Goal: Transaction & Acquisition: Purchase product/service

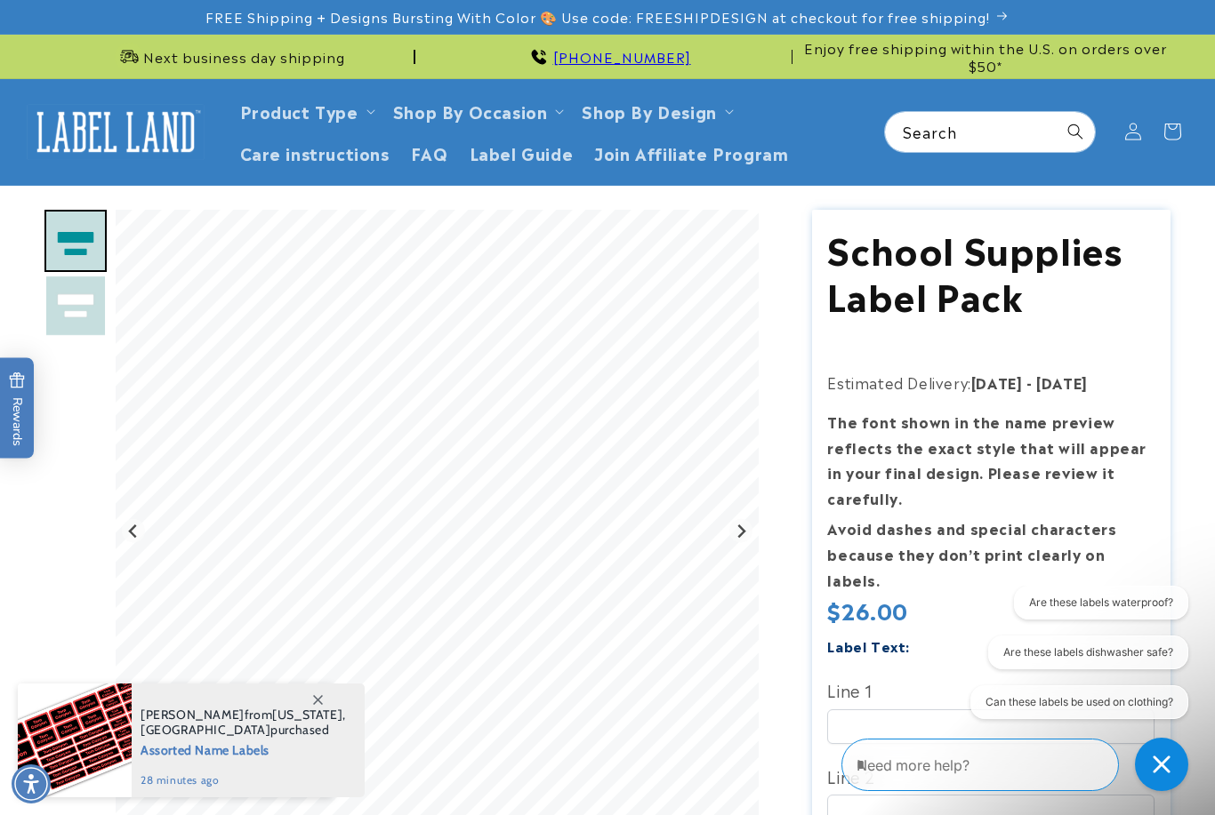
click at [533, 112] on span "Shop By Occasion" at bounding box center [470, 110] width 155 height 20
click at [554, 104] on summary "Shop By Occasion" at bounding box center [476, 111] width 189 height 42
click at [555, 111] on icon at bounding box center [559, 111] width 9 height 5
click at [535, 110] on span "Shop By Occasion" at bounding box center [470, 110] width 155 height 20
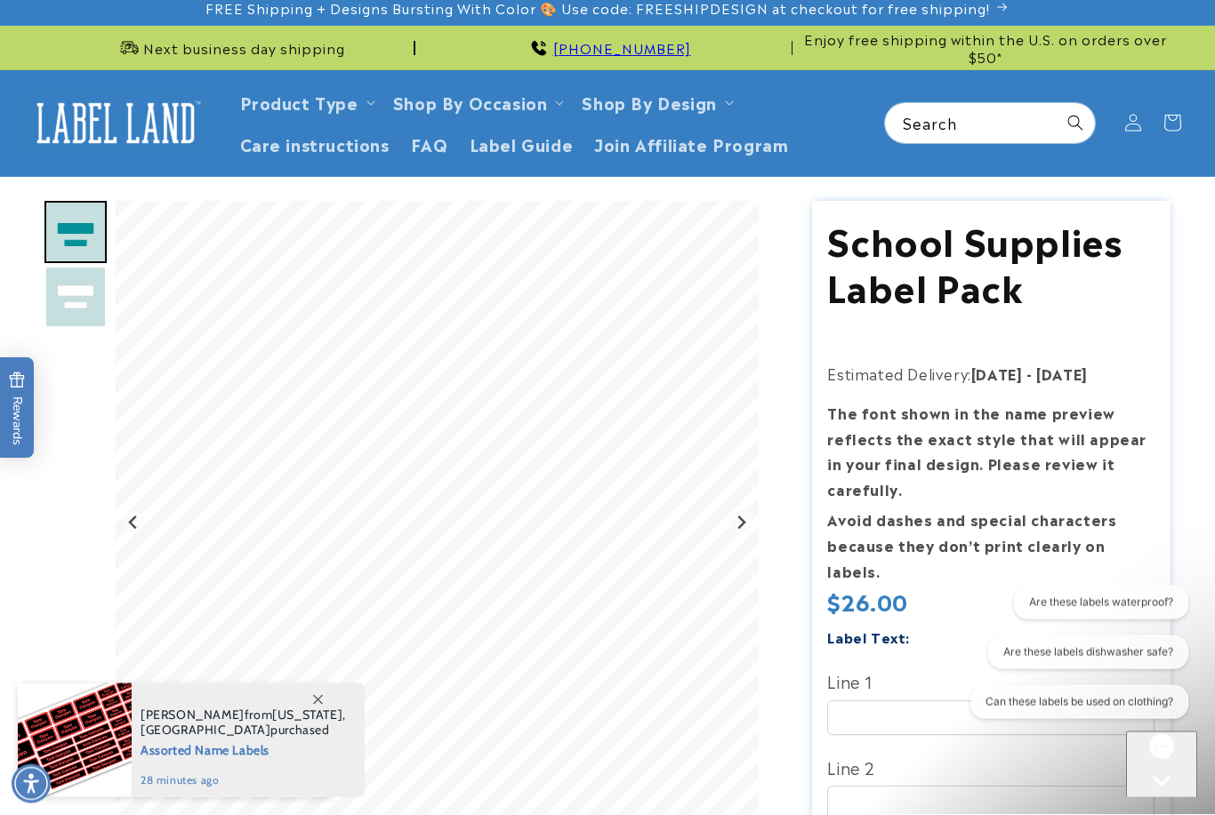
scroll to position [9, 0]
click at [496, 111] on span "Shop By Occasion" at bounding box center [470, 102] width 155 height 20
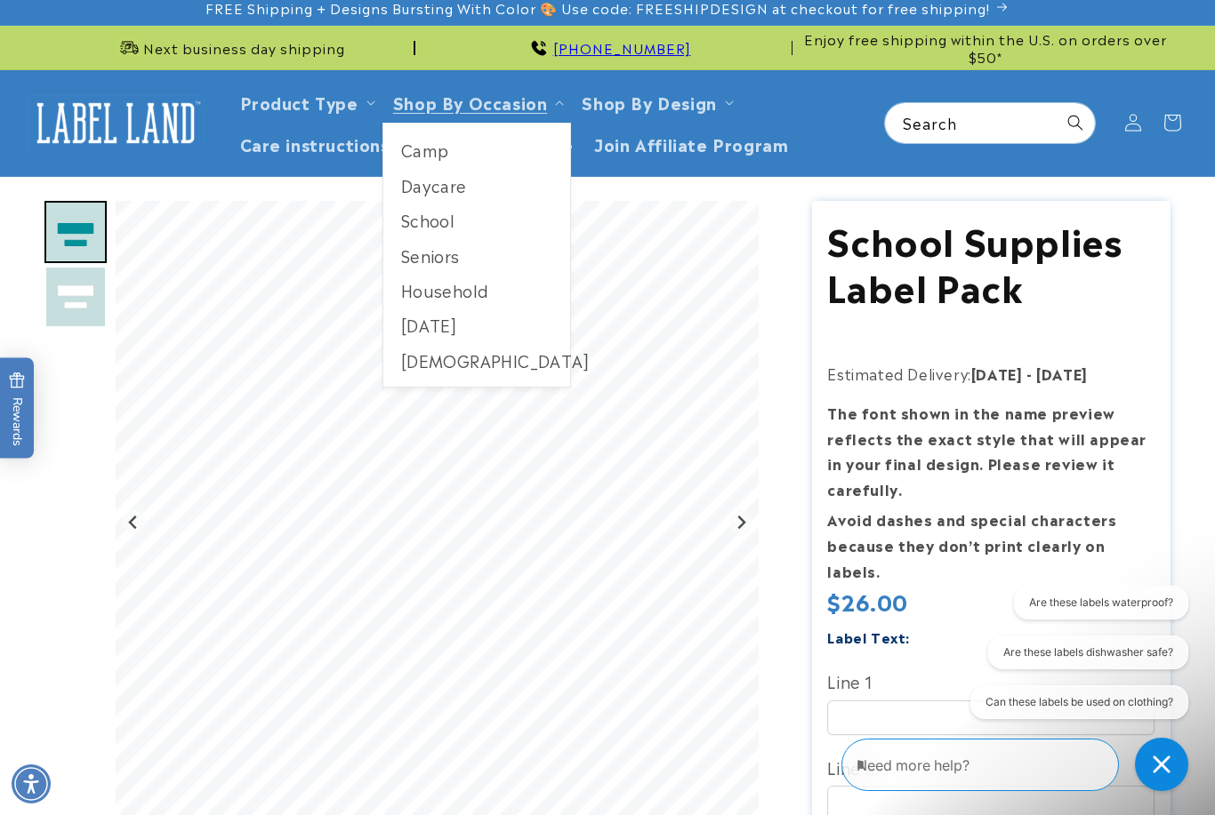
click at [455, 358] on link "[DEMOGRAPHIC_DATA]" at bounding box center [477, 360] width 188 height 35
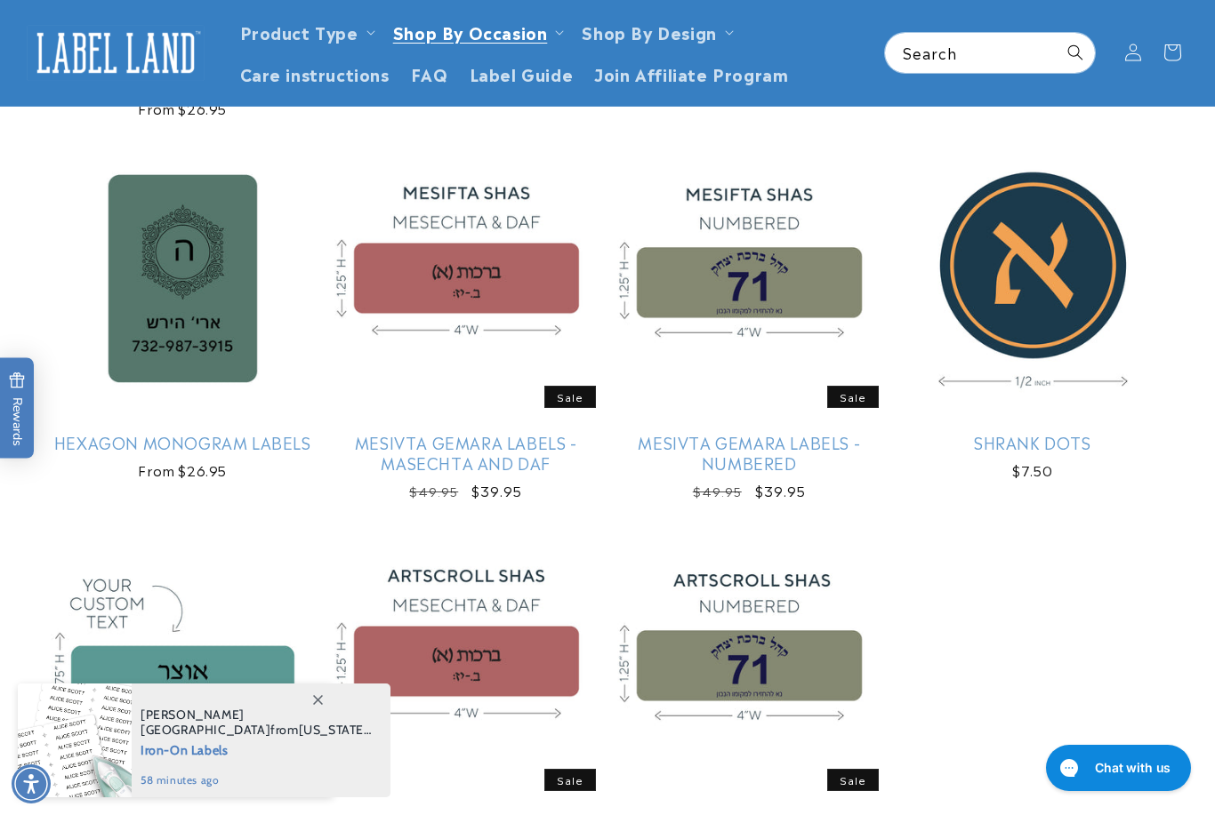
scroll to position [587, 0]
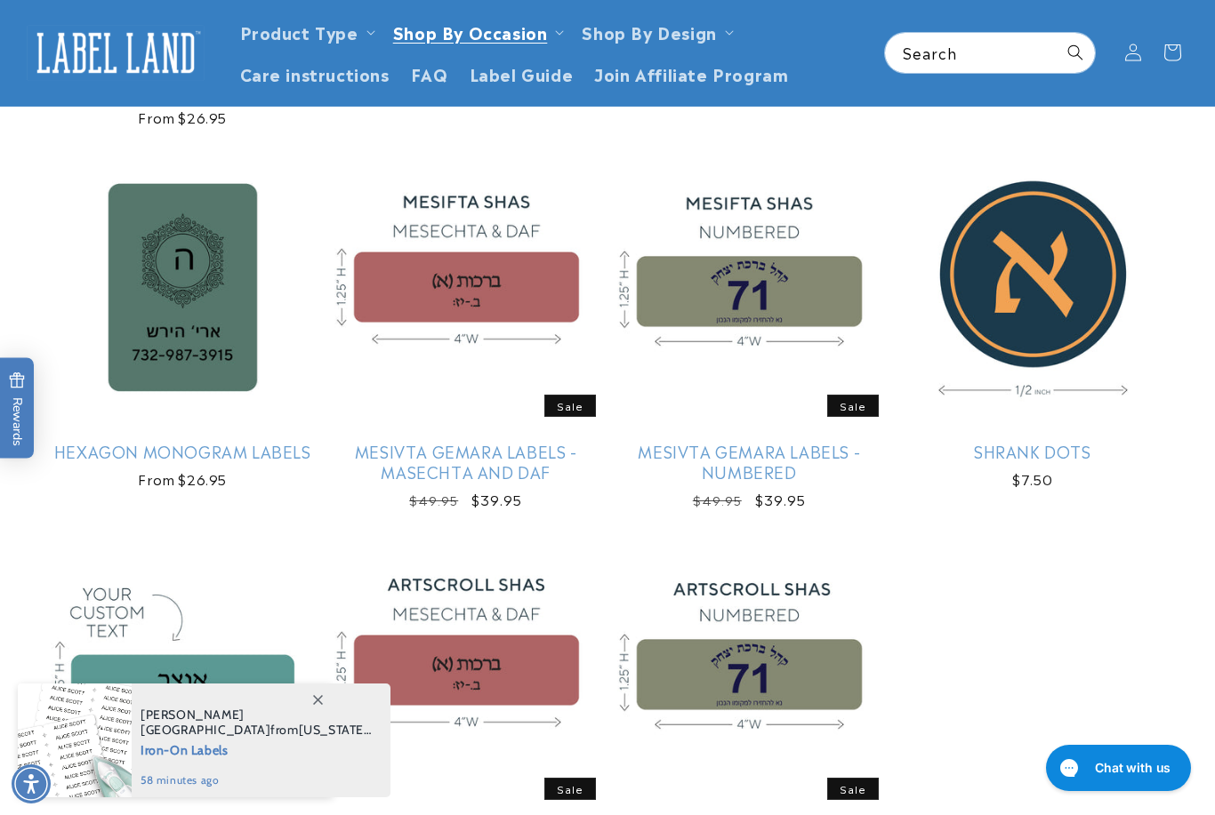
click at [1056, 454] on link "Shrank Dots" at bounding box center [1033, 451] width 277 height 20
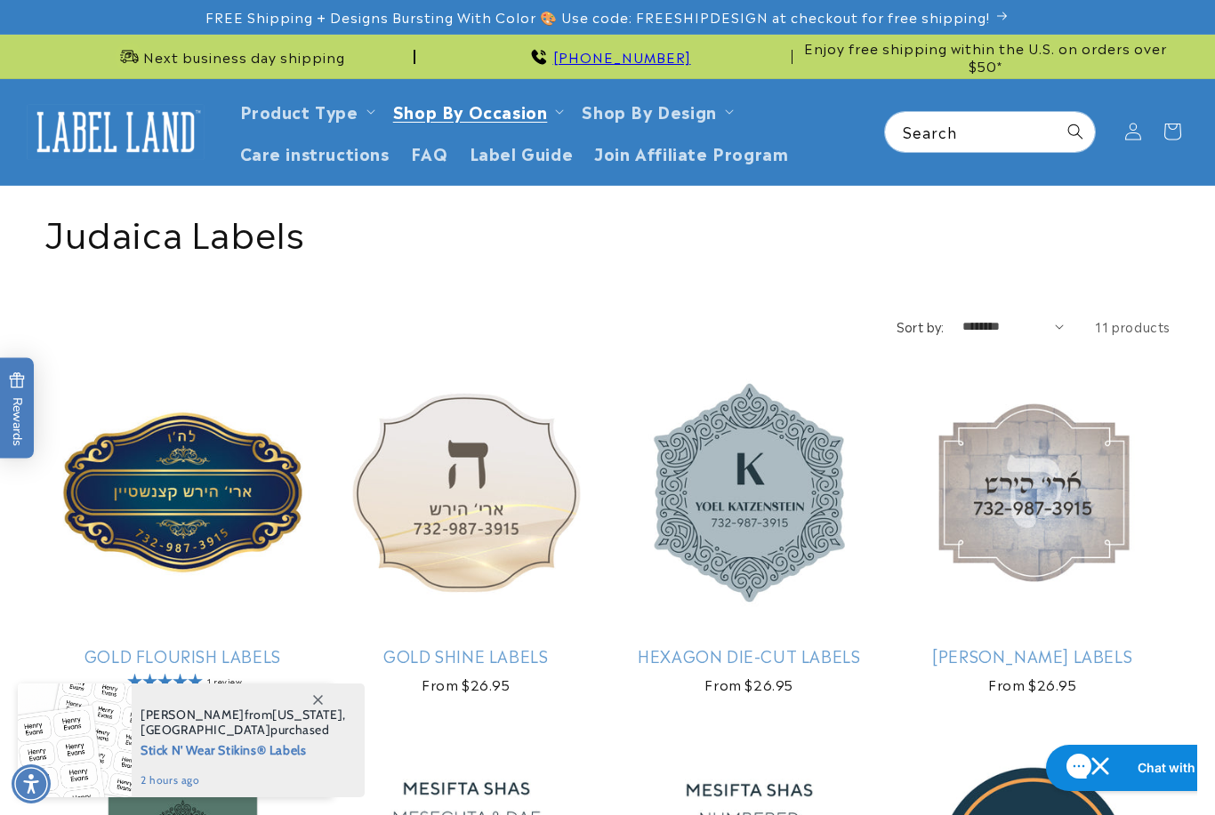
click at [537, 114] on span "Shop By Occasion" at bounding box center [470, 110] width 155 height 20
click at [552, 118] on ul "Camp Daycare School Seniors Household [GEOGRAPHIC_DATA] [GEOGRAPHIC_DATA]" at bounding box center [476, 250] width 189 height 265
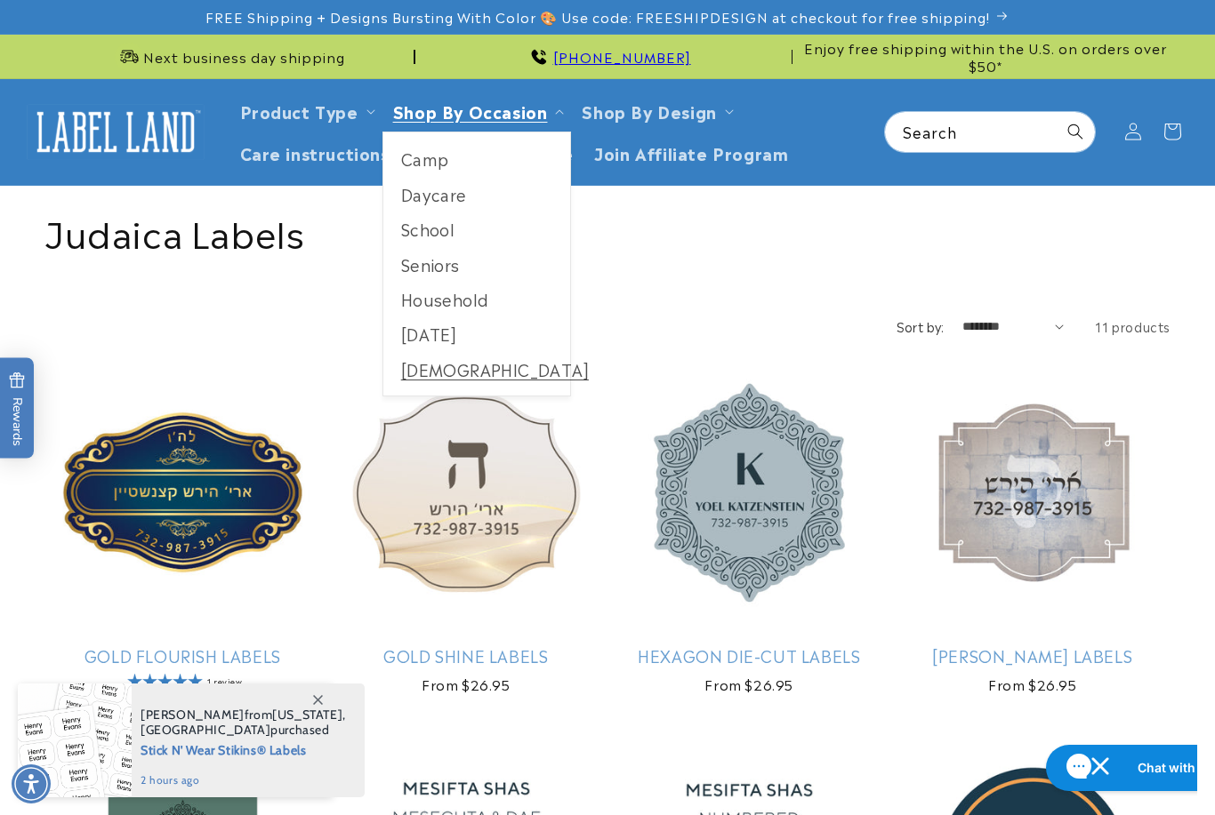
click at [461, 301] on link "Household" at bounding box center [477, 299] width 188 height 35
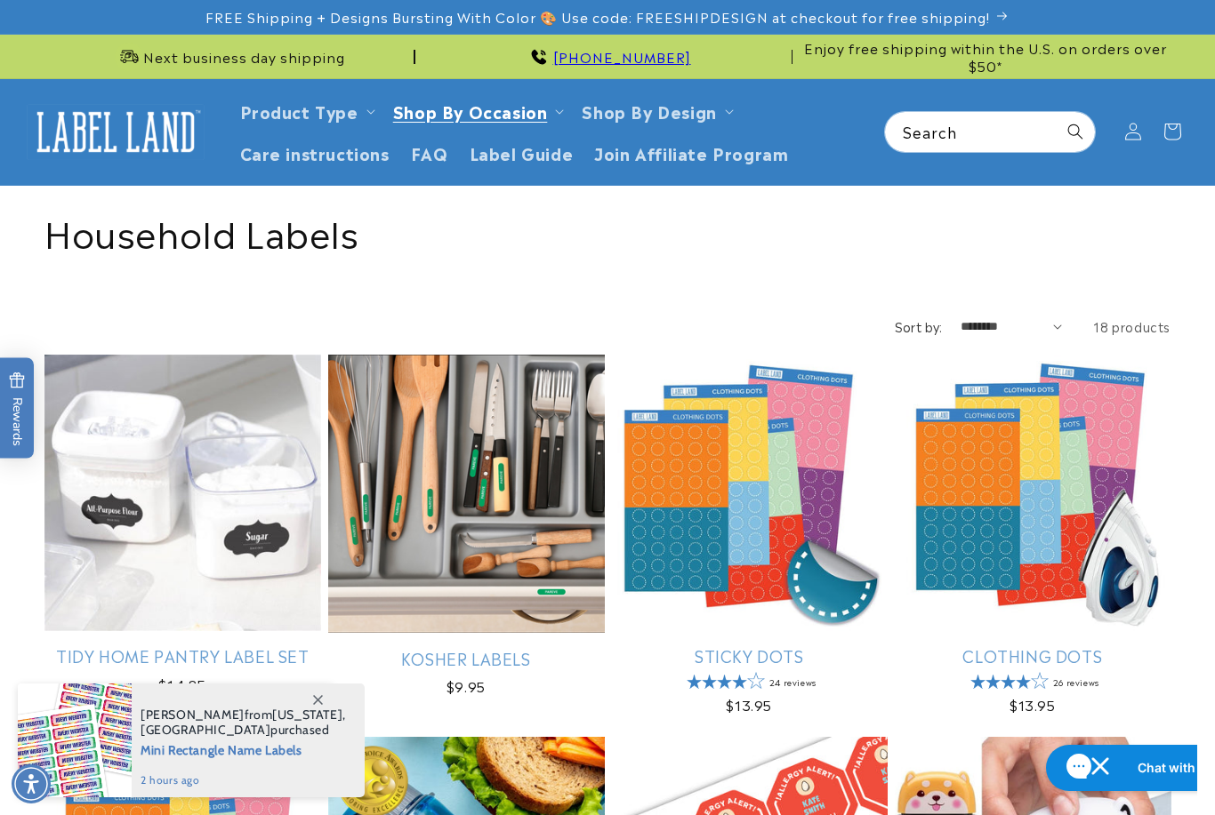
click at [542, 120] on ul "Camp Daycare School Seniors Household [GEOGRAPHIC_DATA] [GEOGRAPHIC_DATA]" at bounding box center [476, 250] width 189 height 265
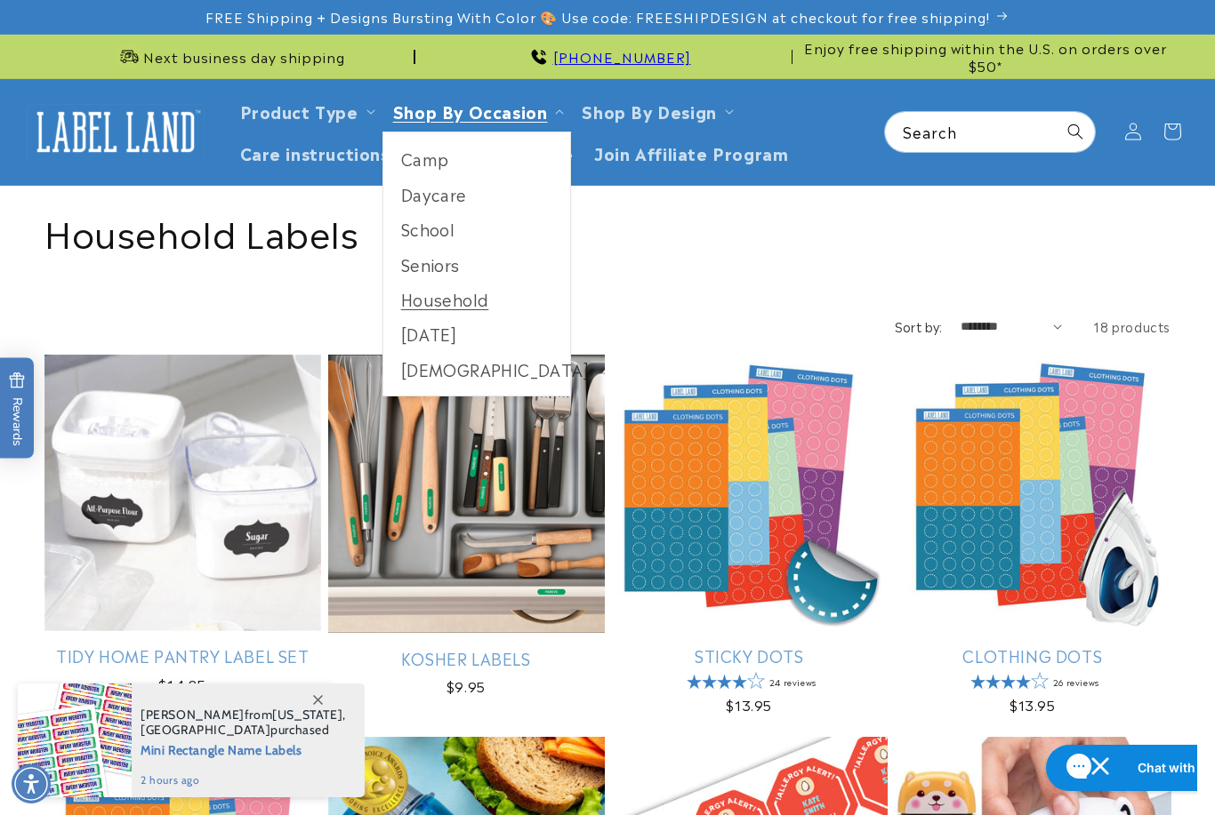
click at [451, 232] on link "School" at bounding box center [477, 229] width 188 height 35
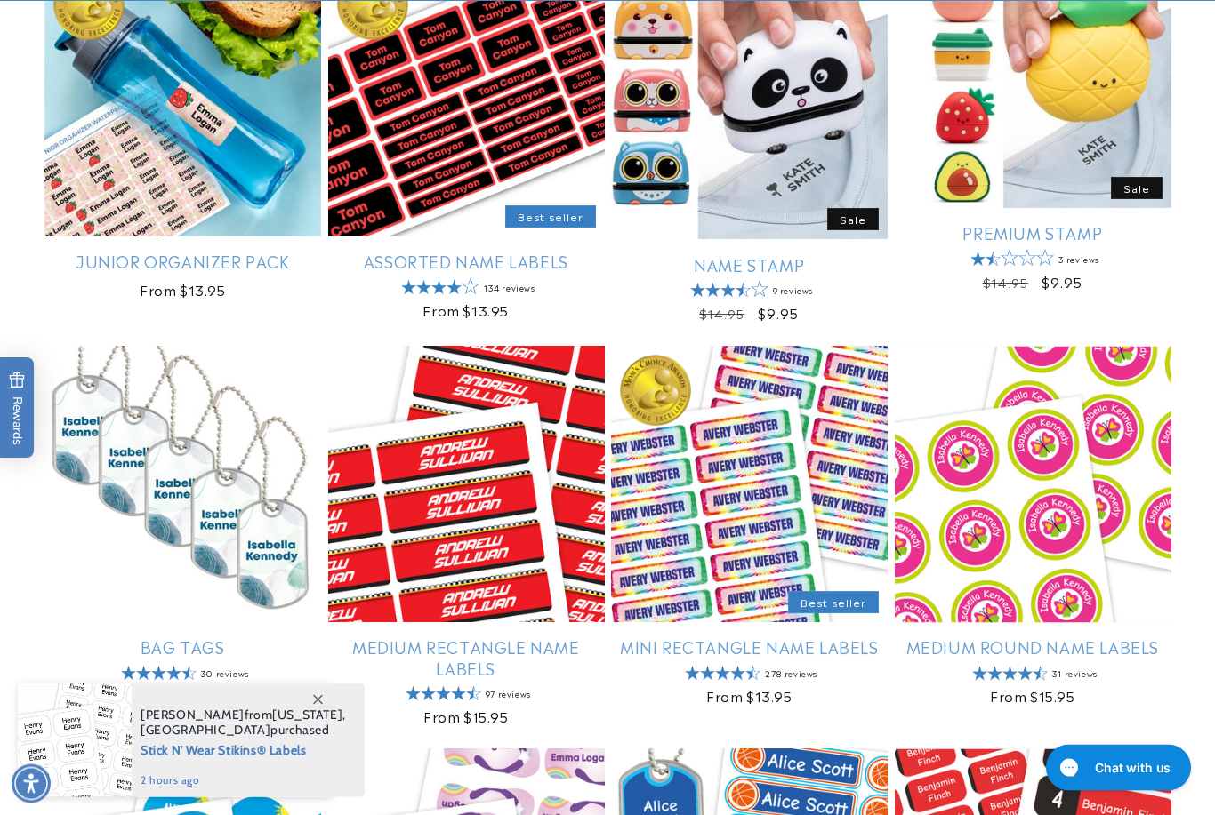
scroll to position [779, 0]
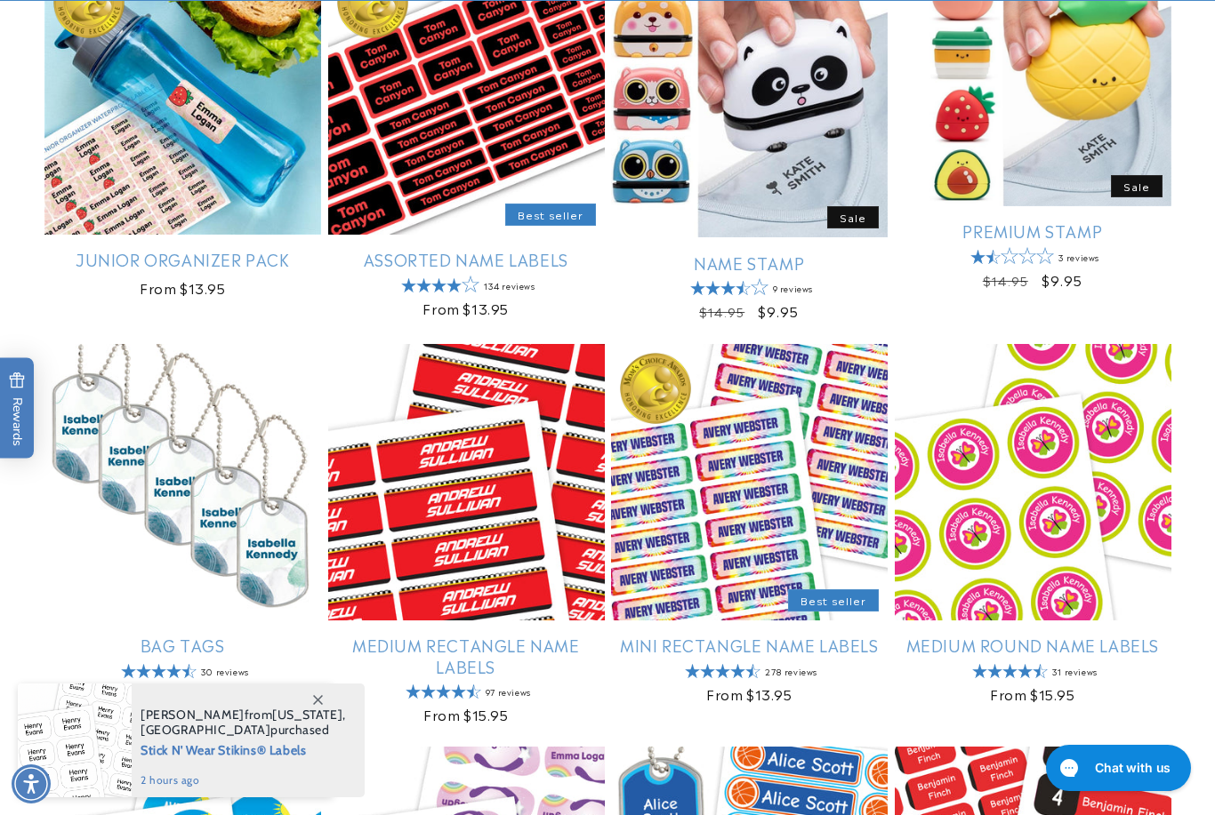
click at [803, 640] on link "Mini Rectangle Name Labels" at bounding box center [749, 645] width 277 height 20
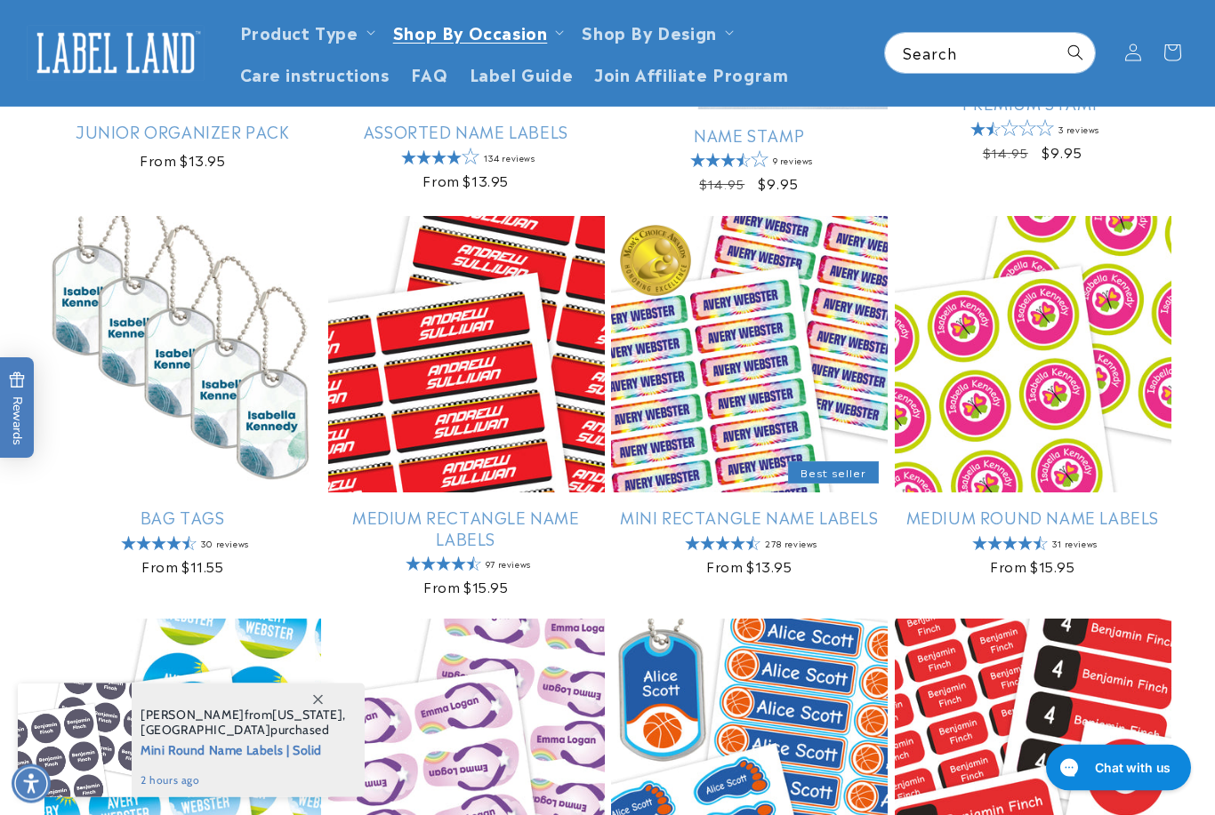
scroll to position [903, 0]
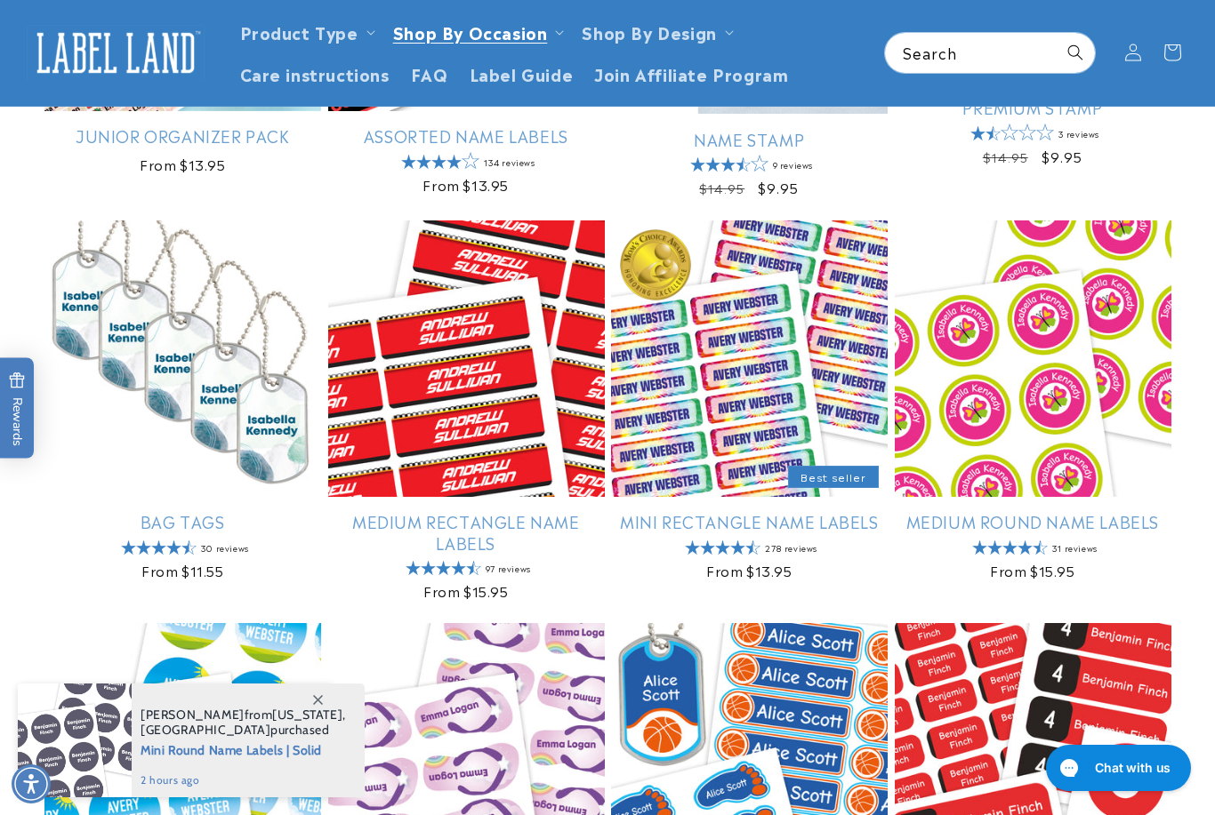
click at [722, 36] on summary "Shop By Design" at bounding box center [655, 32] width 169 height 42
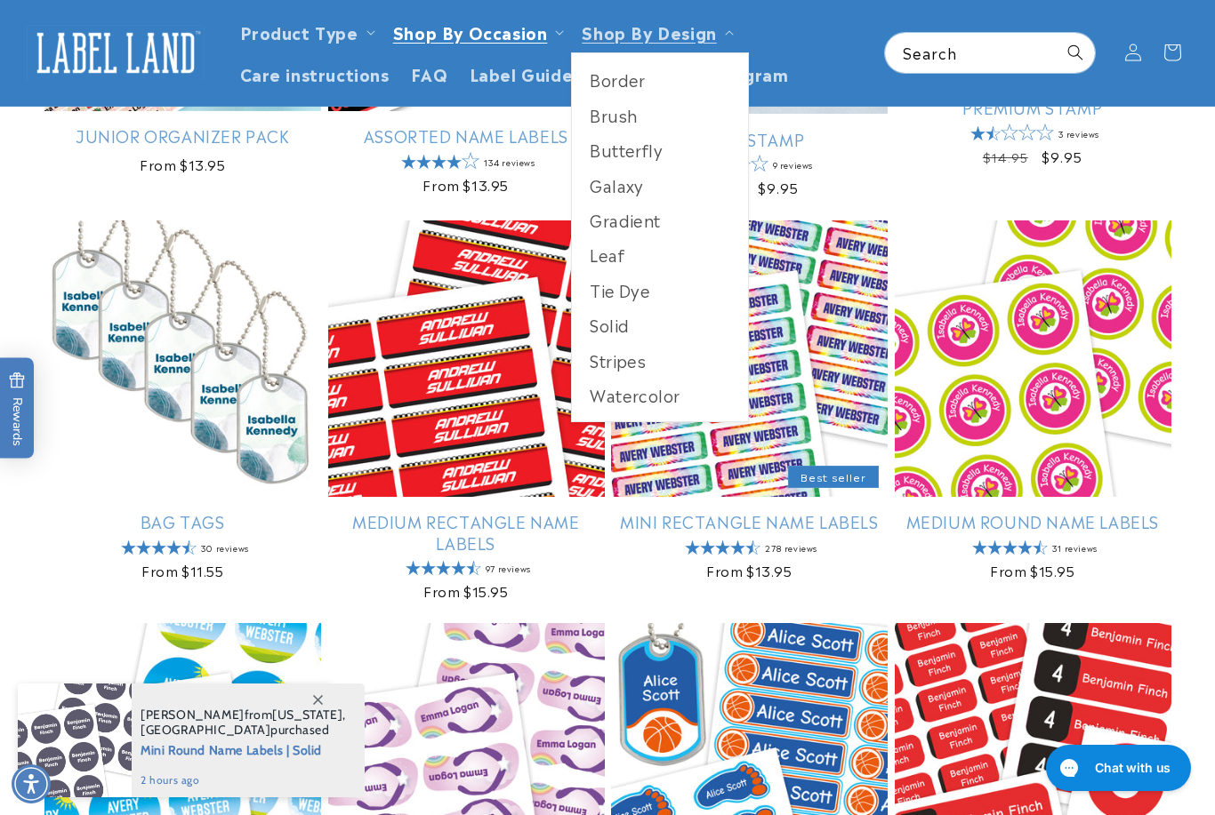
click at [547, 38] on summary "Shop By Occasion" at bounding box center [476, 32] width 189 height 42
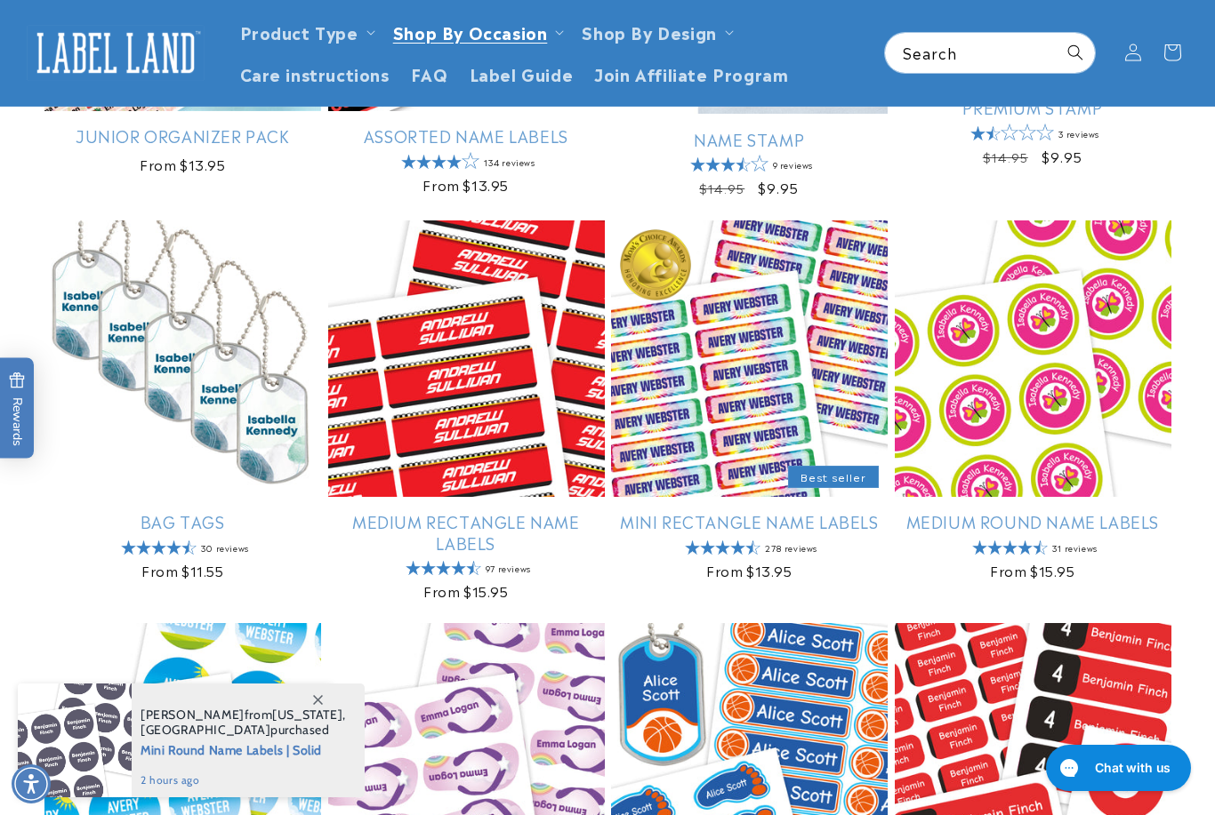
click at [549, 36] on summary "Shop By Occasion" at bounding box center [476, 32] width 189 height 42
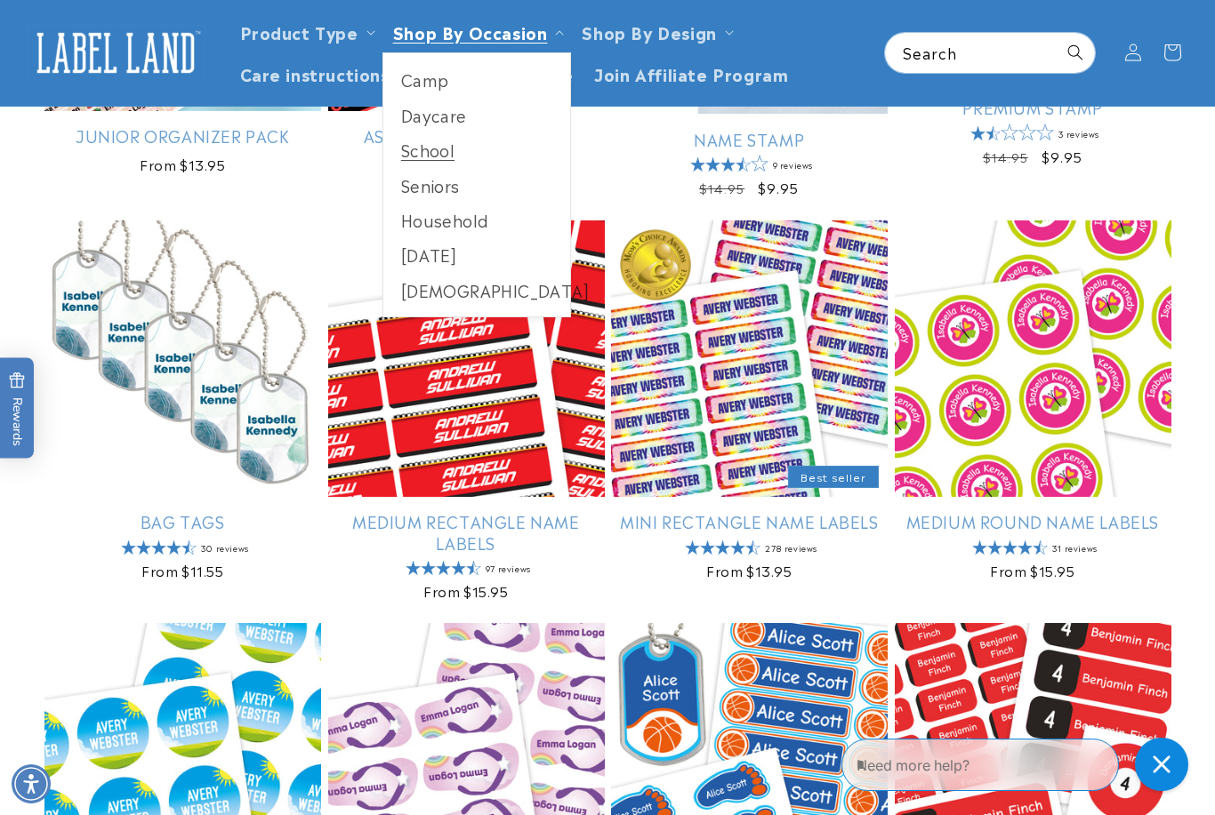
click at [437, 188] on link "Seniors" at bounding box center [477, 185] width 188 height 35
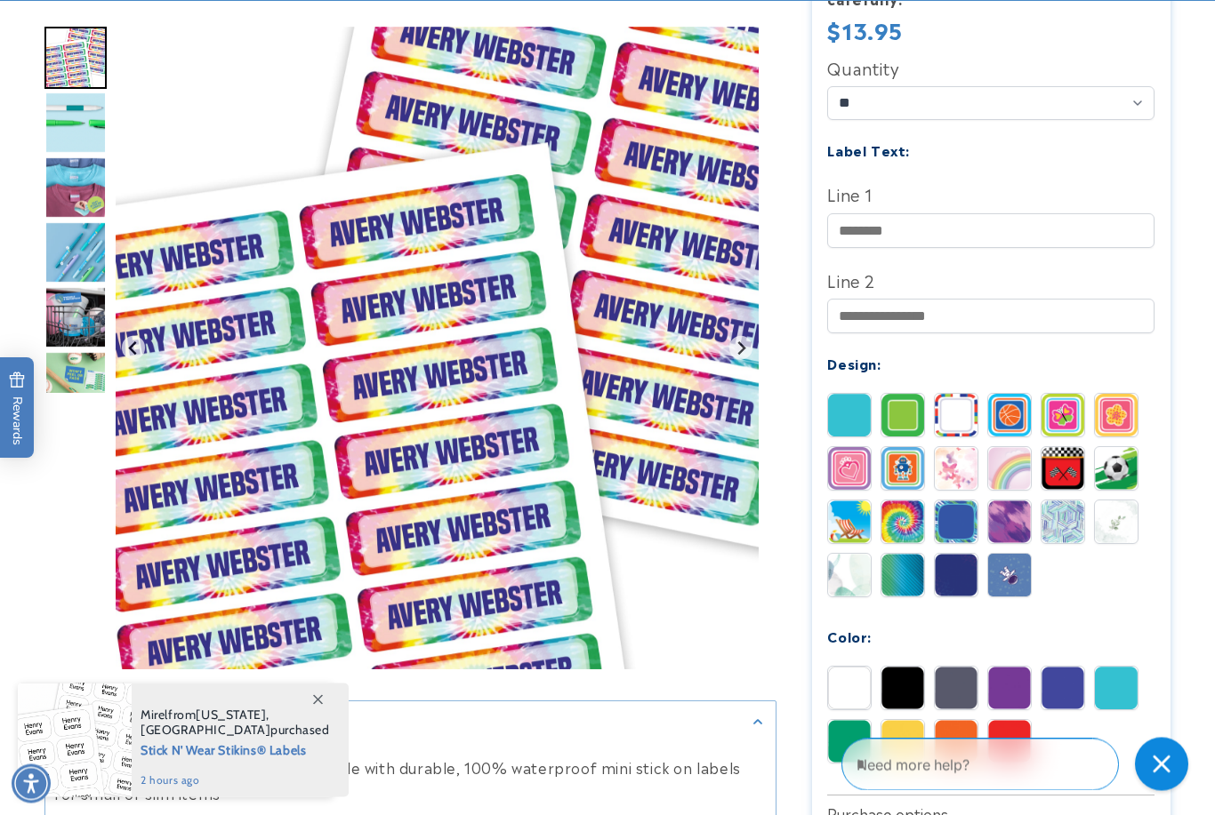
scroll to position [526, 0]
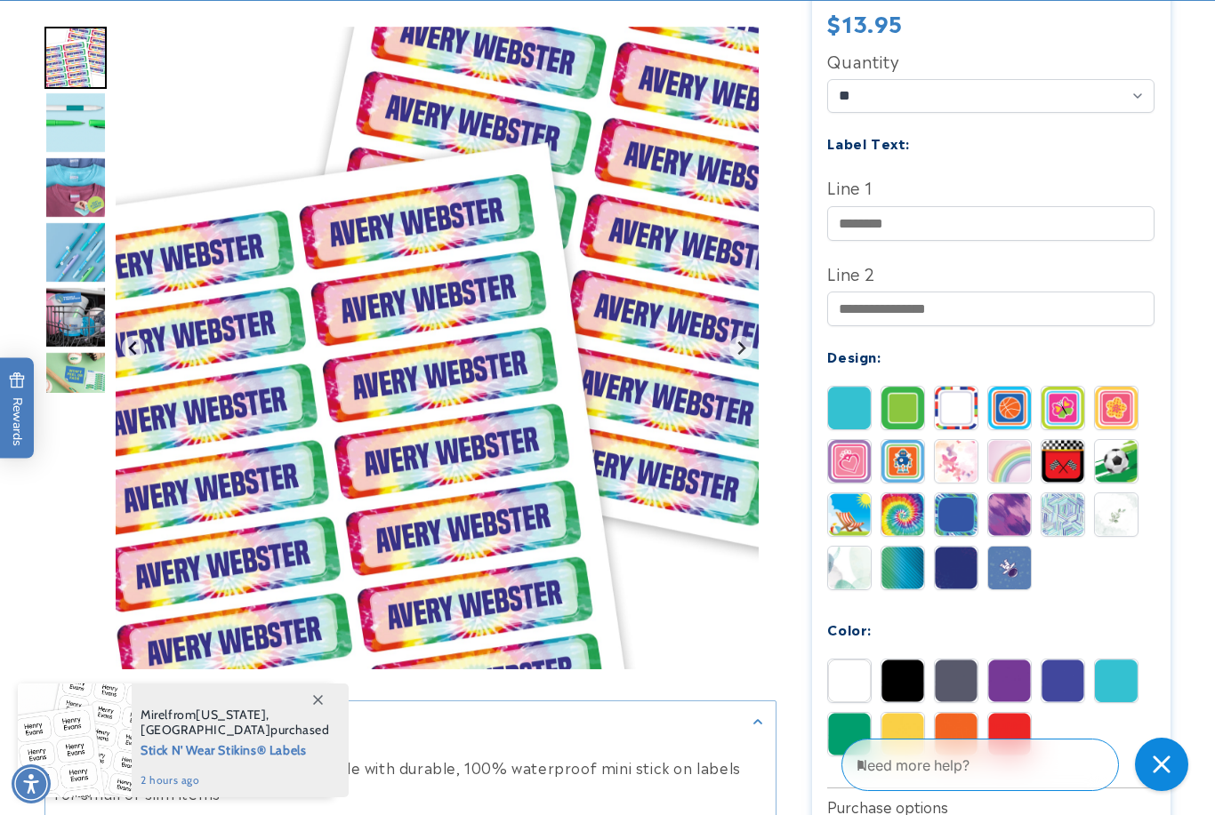
click at [79, 199] on img "Go to slide 3" at bounding box center [75, 188] width 62 height 62
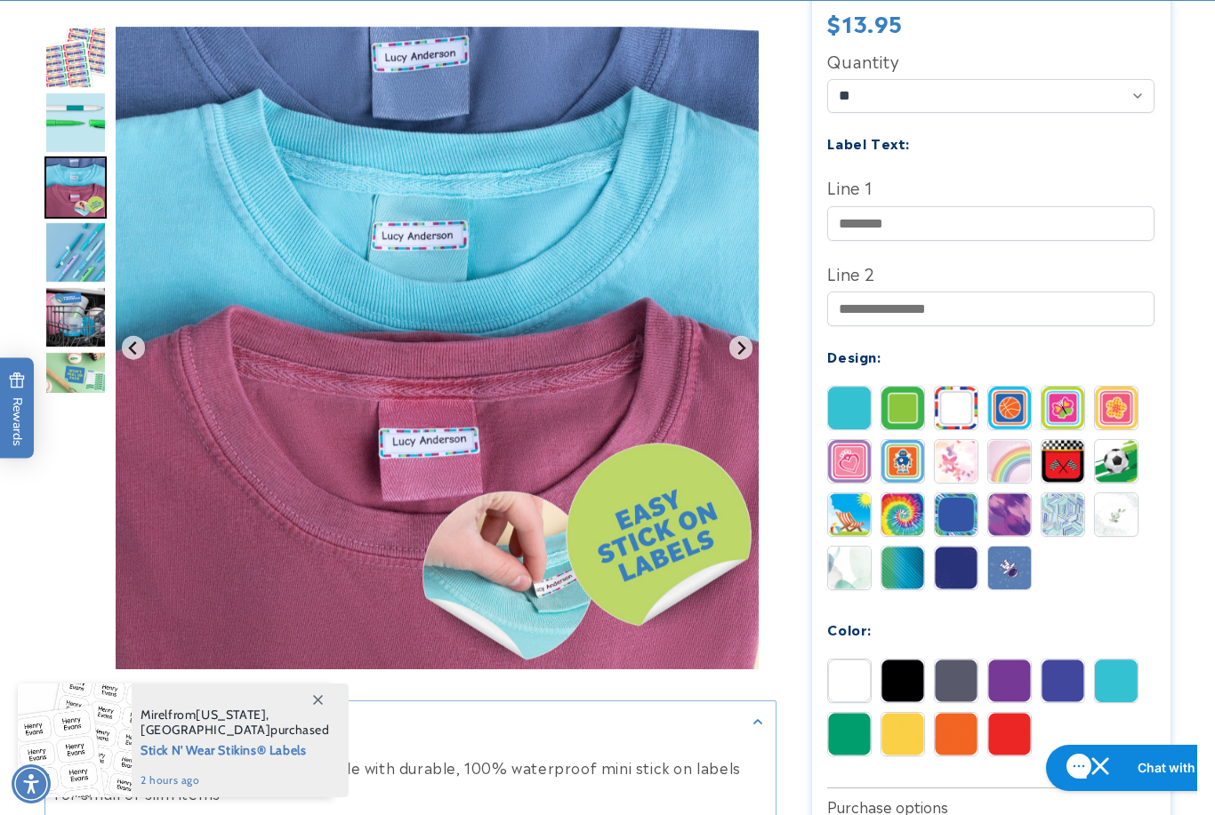
click at [71, 273] on img "Go to slide 4" at bounding box center [75, 252] width 62 height 62
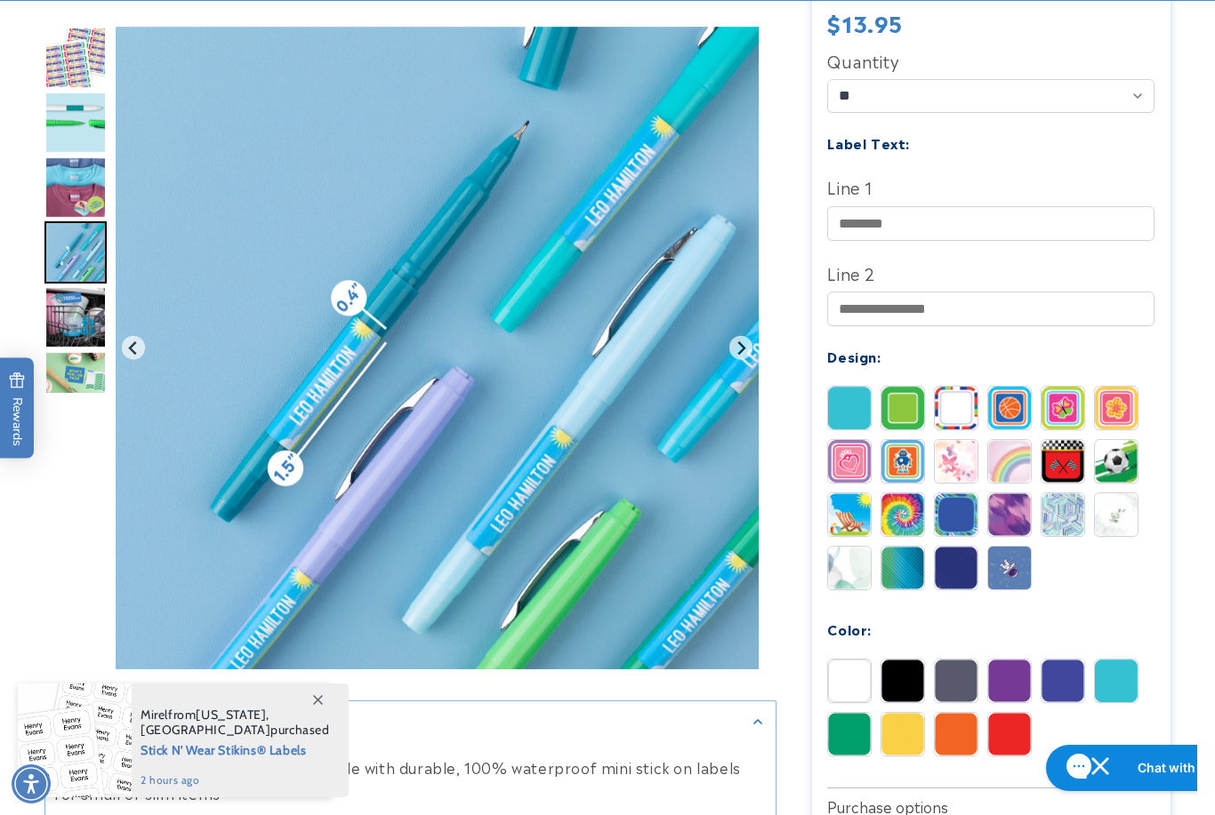
click at [66, 318] on img "Go to slide 5" at bounding box center [75, 317] width 62 height 62
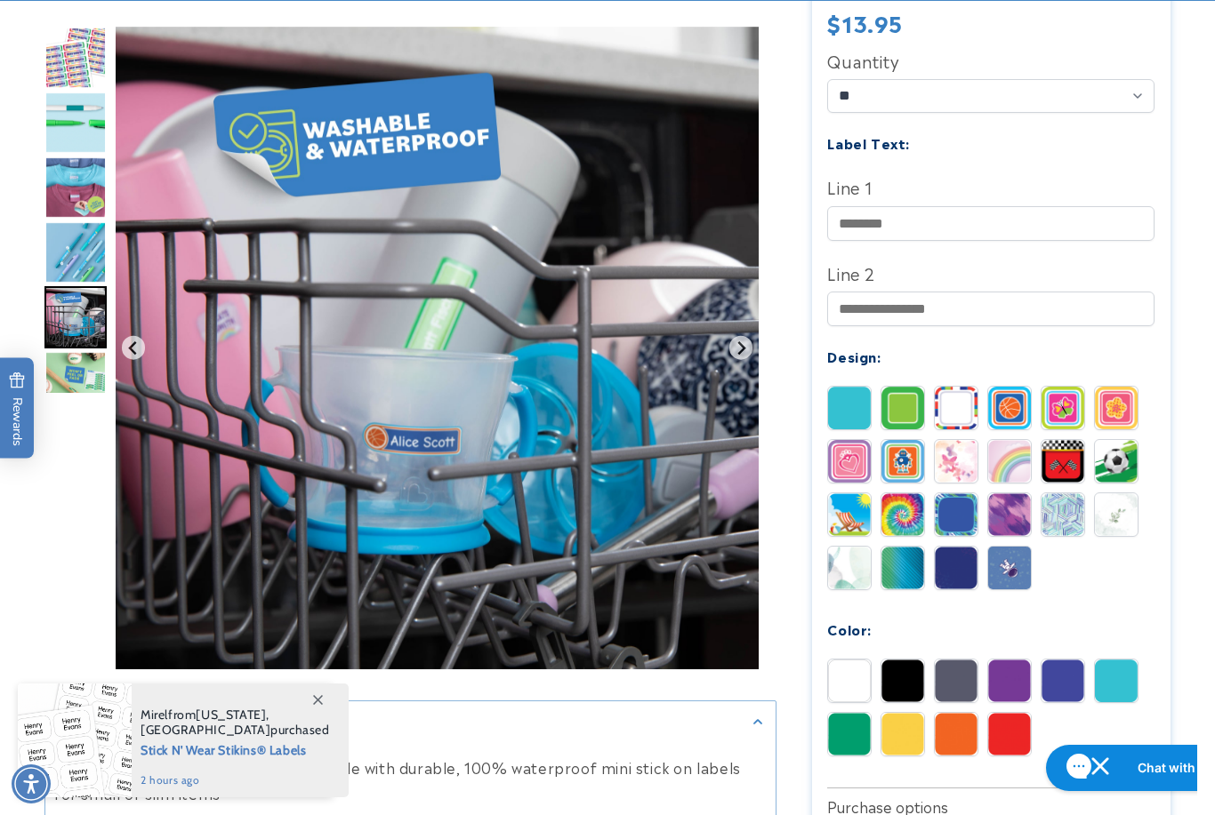
click at [77, 385] on img "Go to slide 6" at bounding box center [75, 382] width 62 height 62
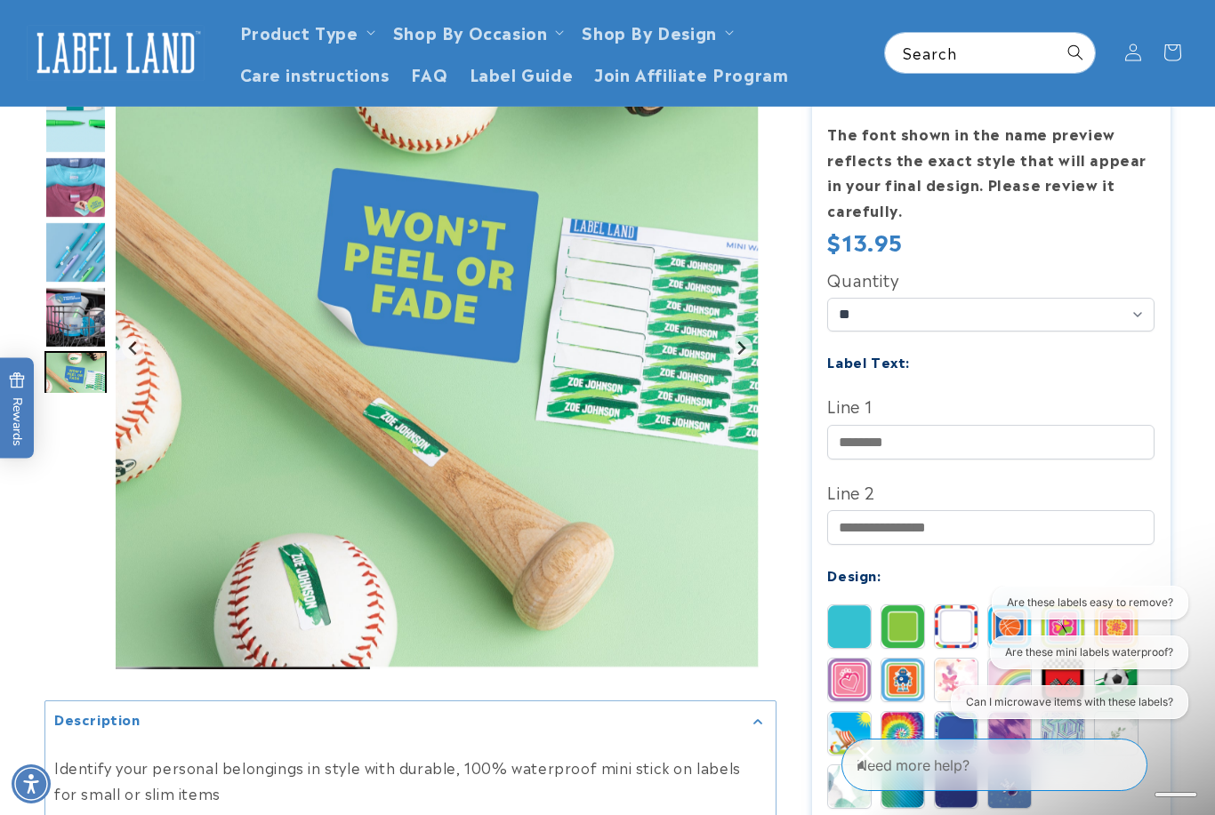
scroll to position [0, 0]
